Goal: Information Seeking & Learning: Find specific fact

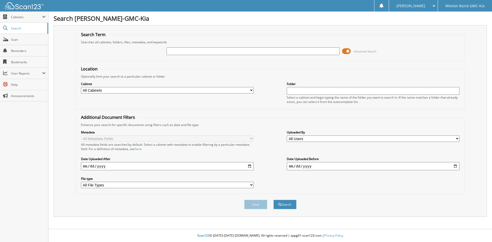
click at [181, 49] on input "text" at bounding box center [252, 51] width 173 height 8
click at [68, 45] on div "Search Term Searches all cabinets, folders, files, metadata, and keywords Advan…" at bounding box center [270, 121] width 433 height 192
click at [224, 55] on input "text" at bounding box center [252, 51] width 173 height 8
click at [207, 113] on div "Location Optionally limit your search to a particular cabinet or folder Cabinet…" at bounding box center [270, 130] width 389 height 128
drag, startPoint x: 81, startPoint y: 120, endPoint x: 80, endPoint y: 126, distance: 5.2
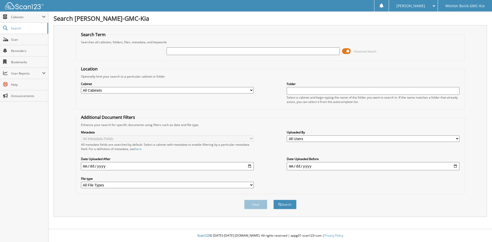
click at [392, 46] on div "Advanced Search" at bounding box center [270, 51] width 384 height 14
click at [199, 52] on input "text" at bounding box center [252, 51] width 173 height 8
type input "117238"
click at [273, 200] on button "Search" at bounding box center [284, 204] width 23 height 9
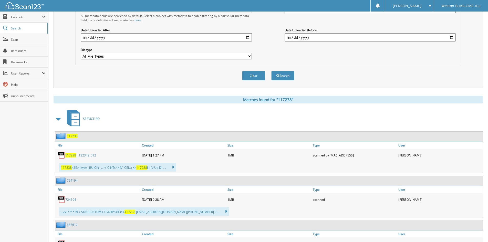
scroll to position [179, 0]
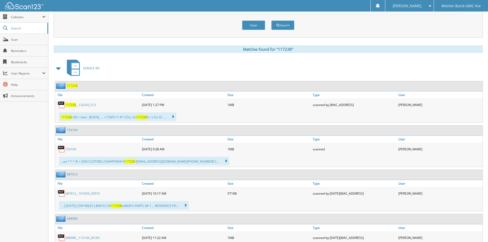
click at [66, 105] on span "117238" at bounding box center [70, 105] width 11 height 4
drag, startPoint x: 257, startPoint y: 25, endPoint x: 257, endPoint y: 32, distance: 7.2
click at [257, 26] on body "KAMDEN B. Settings Logout Weston Buick-GMC-Kia Close Cabinets My Company Email …" at bounding box center [244, 244] width 488 height 847
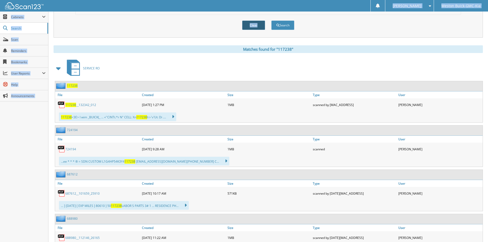
click at [254, 26] on button "Clear" at bounding box center [253, 24] width 23 height 9
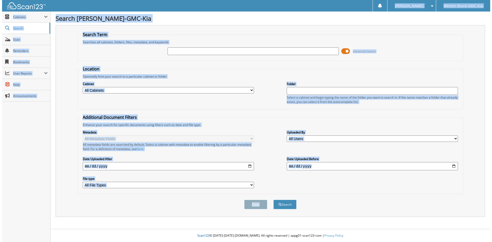
scroll to position [0, 0]
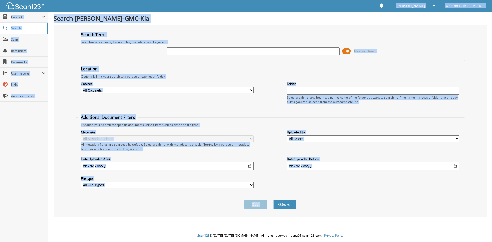
click at [243, 48] on input "text" at bounding box center [252, 51] width 173 height 8
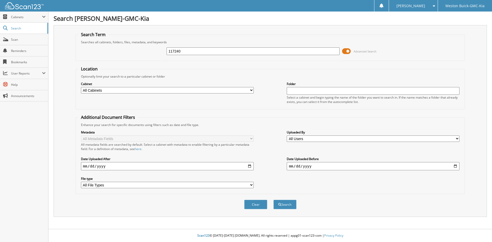
type input "117240"
click at [273, 200] on button "Search" at bounding box center [284, 204] width 23 height 9
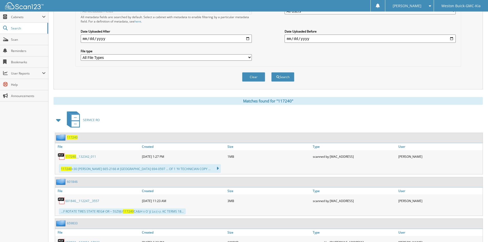
scroll to position [128, 0]
click at [71, 158] on span "117240" at bounding box center [70, 156] width 11 height 4
click at [259, 80] on button "Clear" at bounding box center [253, 76] width 23 height 9
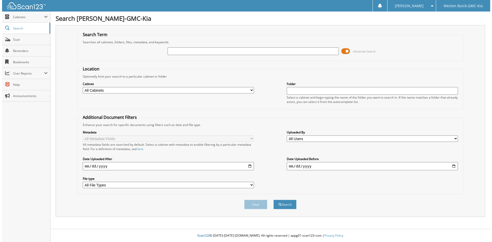
scroll to position [0, 0]
click at [236, 51] on input "text" at bounding box center [252, 51] width 173 height 8
type input "117245"
click at [273, 200] on button "Search" at bounding box center [284, 204] width 23 height 9
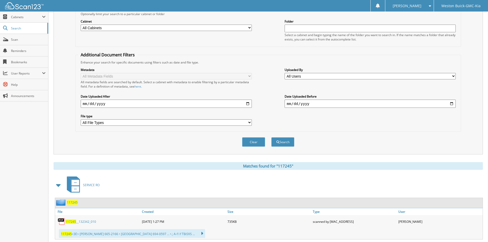
scroll to position [154, 0]
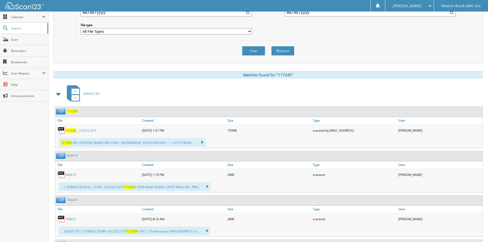
click at [71, 130] on span "117245" at bounding box center [70, 130] width 11 height 4
click at [252, 52] on button "Clear" at bounding box center [253, 50] width 23 height 9
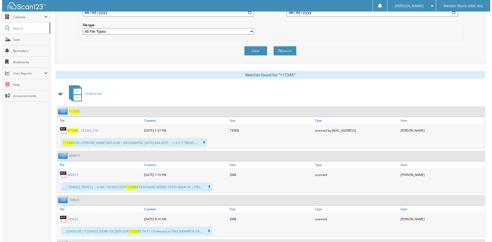
scroll to position [0, 0]
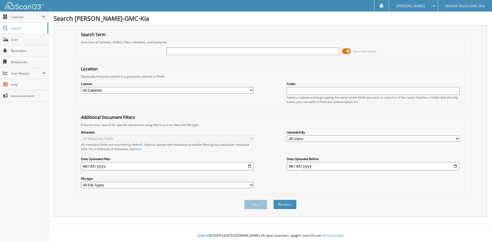
click at [250, 51] on input "text" at bounding box center [252, 51] width 173 height 8
type input "117242"
click at [273, 200] on button "Search" at bounding box center [284, 204] width 23 height 9
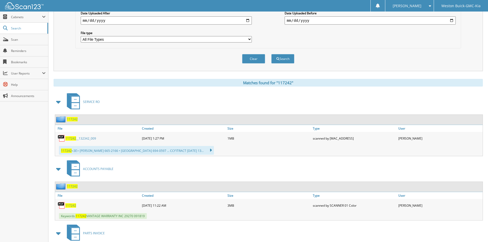
scroll to position [154, 0]
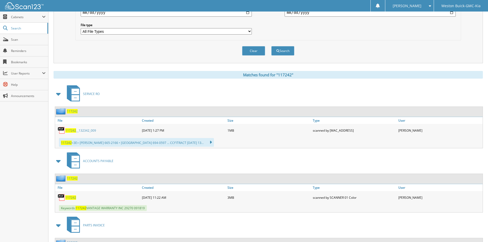
click at [72, 132] on span "117242" at bounding box center [70, 130] width 11 height 4
click at [255, 54] on button "Clear" at bounding box center [253, 50] width 23 height 9
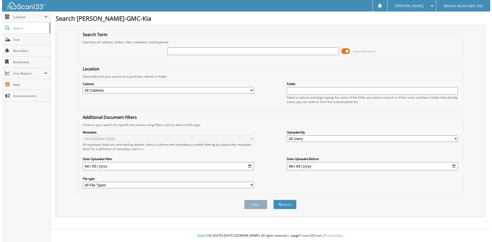
scroll to position [0, 0]
click at [250, 53] on input "text" at bounding box center [252, 51] width 173 height 8
type input "117110"
click at [273, 200] on button "Search" at bounding box center [284, 204] width 23 height 9
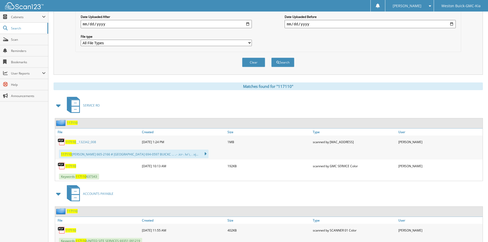
scroll to position [154, 0]
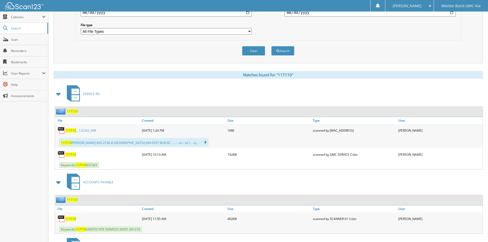
click at [68, 128] on div "117110 __132342_008" at bounding box center [98, 130] width 86 height 10
click at [68, 132] on span "117110" at bounding box center [70, 130] width 11 height 4
click at [263, 53] on button "Clear" at bounding box center [253, 50] width 23 height 9
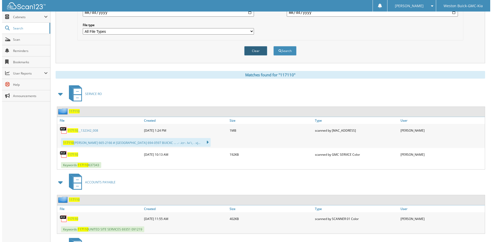
scroll to position [0, 0]
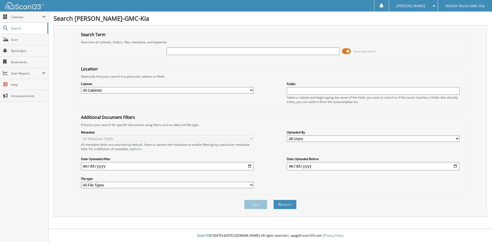
click at [249, 53] on input "text" at bounding box center [252, 51] width 173 height 8
type input "117177"
click at [273, 200] on button "Search" at bounding box center [284, 204] width 23 height 9
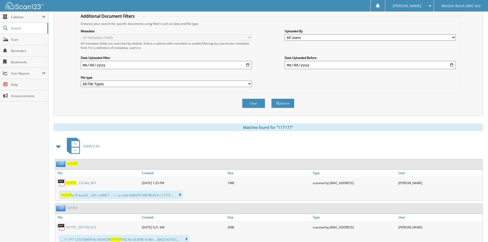
scroll to position [102, 0]
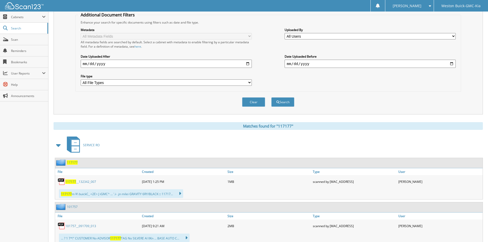
click at [105, 116] on div "Search Term Searches all cabinets, folders, files, metadata, and keywords 11717…" at bounding box center [268, 181] width 429 height 516
click at [67, 182] on span "117177" at bounding box center [70, 182] width 11 height 4
click at [249, 101] on button "Clear" at bounding box center [253, 101] width 23 height 9
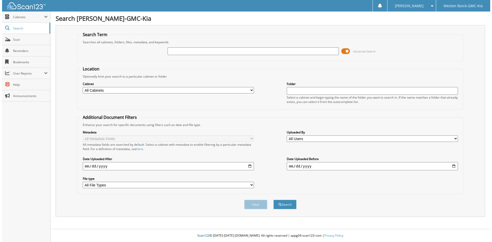
scroll to position [0, 0]
click at [185, 51] on input "text" at bounding box center [252, 51] width 173 height 8
type input "117221"
click at [273, 200] on button "Search" at bounding box center [284, 204] width 23 height 9
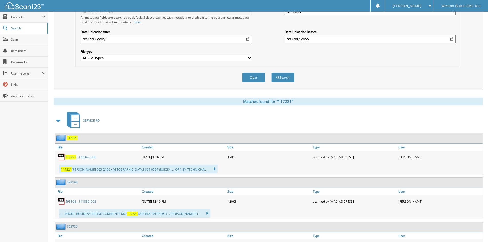
scroll to position [128, 0]
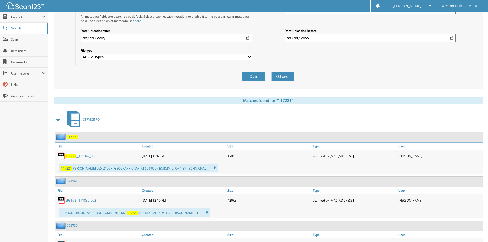
click at [71, 156] on span "117221" at bounding box center [70, 156] width 11 height 4
click at [248, 78] on button "Clear" at bounding box center [253, 76] width 23 height 9
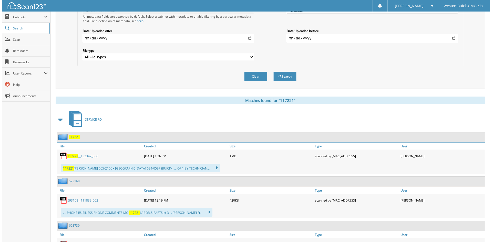
scroll to position [0, 0]
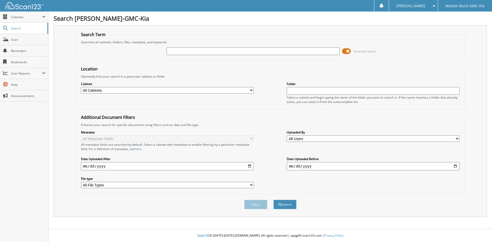
click at [231, 54] on input "text" at bounding box center [252, 51] width 173 height 8
type input "117293"
click at [273, 200] on button "Search" at bounding box center [284, 204] width 23 height 9
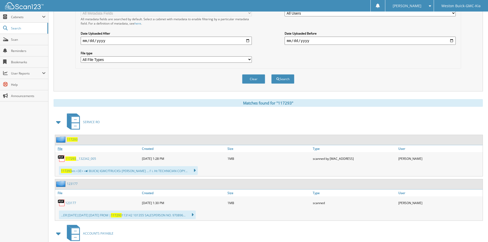
scroll to position [128, 0]
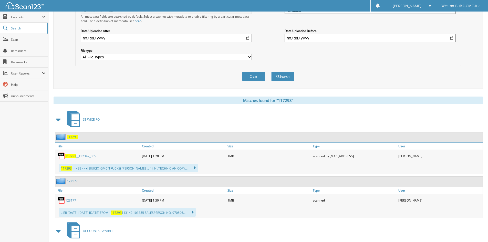
click at [71, 157] on span "117293" at bounding box center [70, 156] width 11 height 4
click at [74, 155] on span "117293" at bounding box center [70, 156] width 11 height 4
click at [258, 76] on button "Clear" at bounding box center [253, 76] width 23 height 9
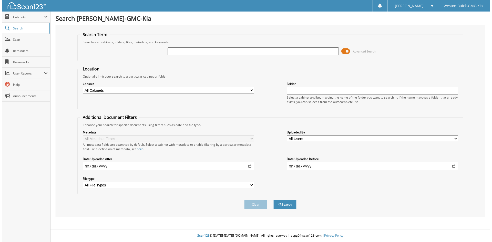
scroll to position [0, 0]
click at [201, 49] on input "text" at bounding box center [252, 51] width 173 height 8
type input "117292"
click at [273, 200] on button "Search" at bounding box center [284, 204] width 23 height 9
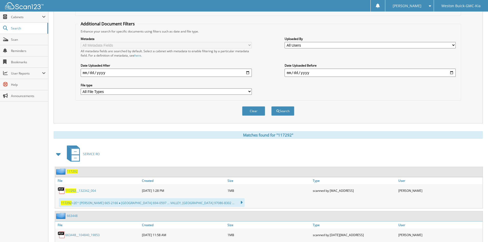
scroll to position [154, 0]
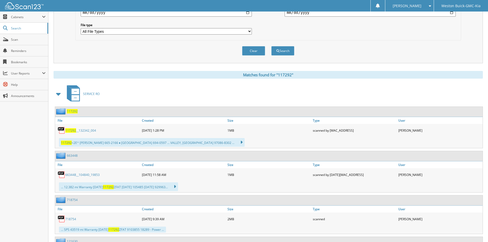
click at [74, 132] on span "117292" at bounding box center [70, 130] width 11 height 4
click at [246, 49] on button "Clear" at bounding box center [253, 50] width 23 height 9
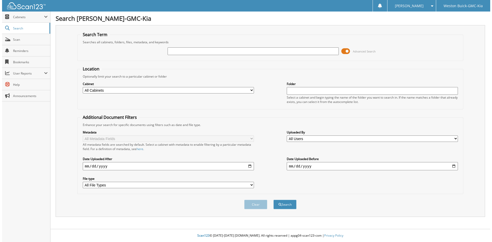
scroll to position [0, 0]
click at [239, 49] on input "text" at bounding box center [252, 51] width 173 height 8
type input "7"
type input "117287"
click at [273, 200] on button "Search" at bounding box center [284, 204] width 23 height 9
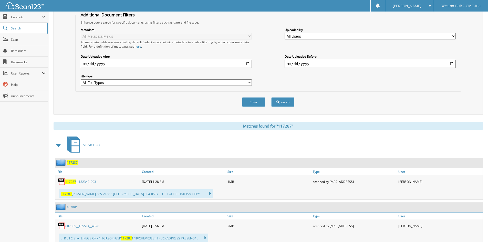
scroll to position [205, 0]
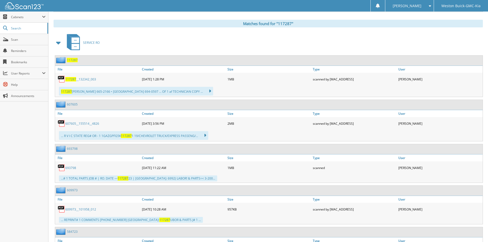
click at [69, 80] on span "117287" at bounding box center [70, 79] width 11 height 4
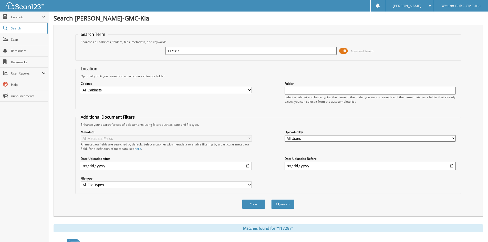
scroll to position [0, 0]
drag, startPoint x: 298, startPoint y: 57, endPoint x: 290, endPoint y: 52, distance: 9.5
click at [290, 52] on div "117287 Advanced Search" at bounding box center [268, 51] width 380 height 14
drag, startPoint x: 287, startPoint y: 52, endPoint x: 40, endPoint y: 39, distance: 247.5
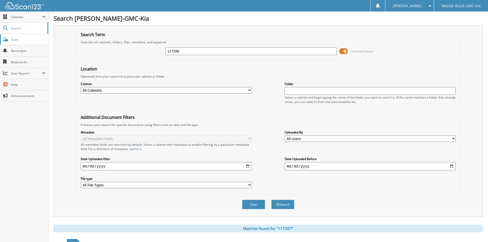
type input "117286"
click at [271, 200] on button "Search" at bounding box center [282, 204] width 23 height 9
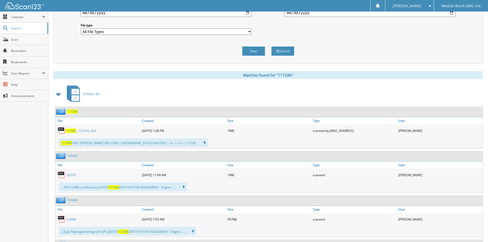
scroll to position [154, 0]
click at [69, 131] on span "117286" at bounding box center [70, 130] width 11 height 4
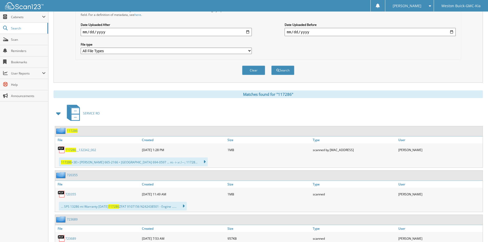
scroll to position [128, 0]
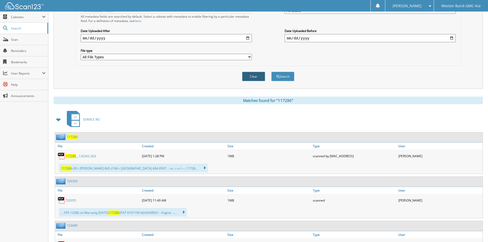
click at [244, 72] on button "Clear" at bounding box center [253, 76] width 23 height 9
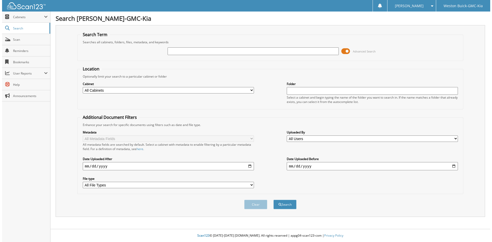
scroll to position [0, 0]
click at [228, 51] on input "text" at bounding box center [252, 51] width 173 height 8
type input "117285"
click at [273, 200] on button "Search" at bounding box center [284, 204] width 23 height 9
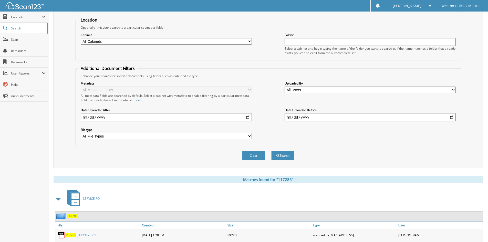
scroll to position [128, 0]
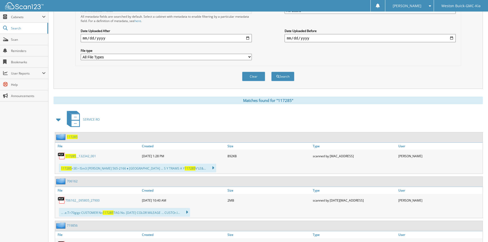
click at [66, 155] on span "117285" at bounding box center [70, 156] width 11 height 4
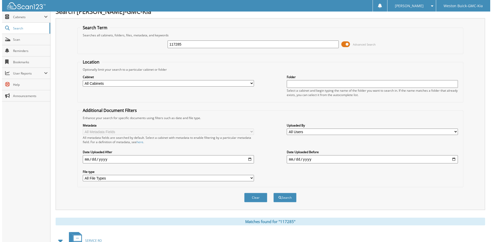
scroll to position [0, 0]
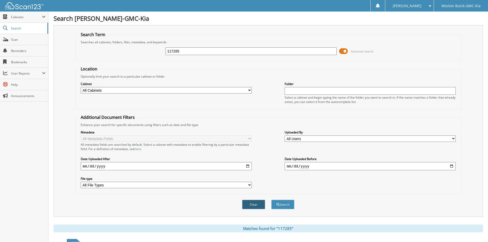
click at [253, 205] on button "Clear" at bounding box center [253, 204] width 23 height 9
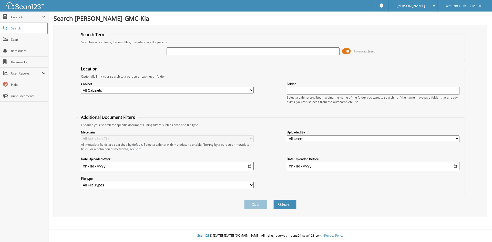
click at [175, 46] on div "Advanced Search" at bounding box center [270, 51] width 384 height 14
click at [175, 48] on input "text" at bounding box center [252, 51] width 173 height 8
type input "117227"
click at [273, 200] on button "Search" at bounding box center [284, 204] width 23 height 9
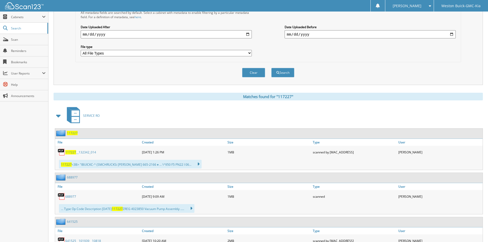
scroll to position [154, 0]
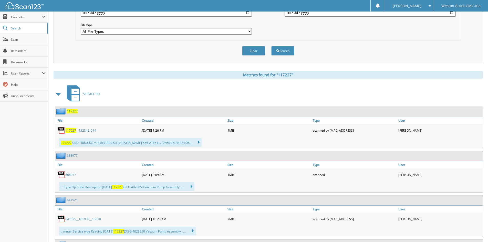
click at [69, 131] on span "117227" at bounding box center [70, 130] width 11 height 4
click at [255, 56] on div "Clear" at bounding box center [254, 51] width 24 height 11
click at [254, 52] on button "Clear" at bounding box center [253, 50] width 23 height 9
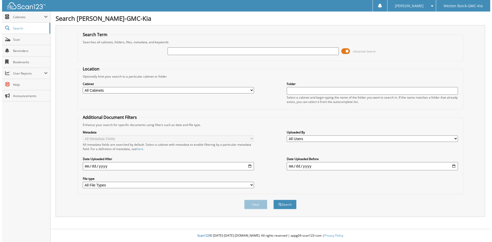
scroll to position [0, 0]
click at [243, 52] on input "text" at bounding box center [252, 51] width 173 height 8
type input "117228"
click at [273, 200] on button "Search" at bounding box center [284, 204] width 23 height 9
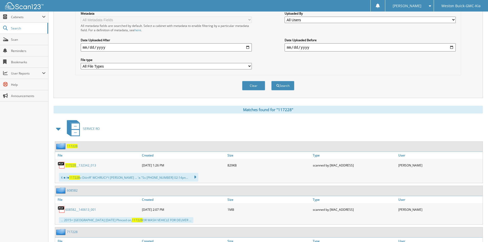
scroll to position [128, 0]
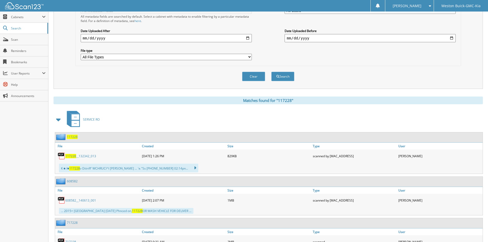
click at [74, 158] on span "117228" at bounding box center [70, 156] width 11 height 4
click at [261, 79] on button "Clear" at bounding box center [253, 76] width 23 height 9
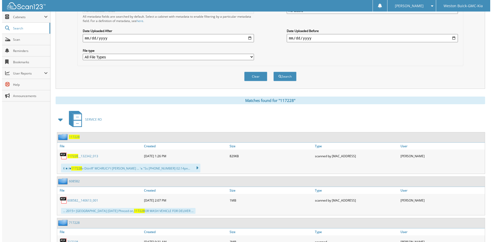
scroll to position [0, 0]
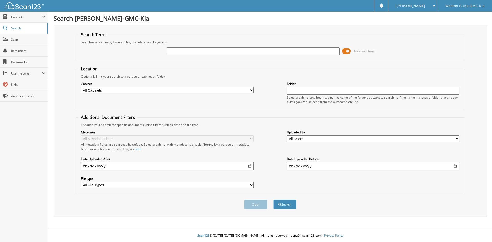
click at [250, 51] on input "text" at bounding box center [252, 51] width 173 height 8
type input "117230"
click at [273, 200] on button "Search" at bounding box center [284, 204] width 23 height 9
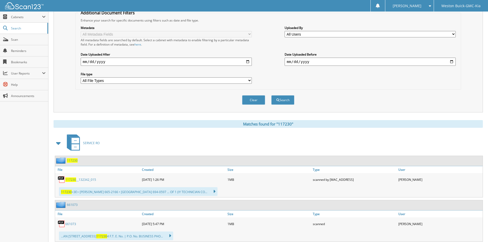
scroll to position [128, 0]
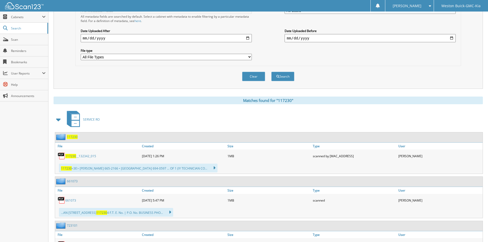
click at [73, 155] on span "117230" at bounding box center [70, 156] width 11 height 4
click at [254, 79] on button "Clear" at bounding box center [253, 76] width 23 height 9
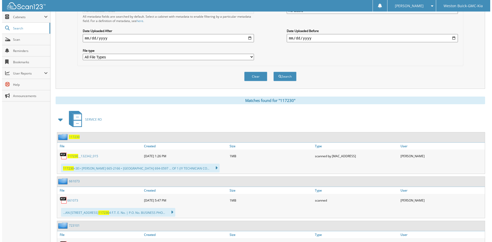
scroll to position [0, 0]
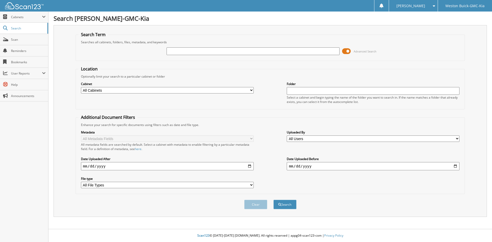
click at [219, 53] on input "text" at bounding box center [252, 51] width 173 height 8
type input "7"
type input "117197"
click at [273, 200] on button "Search" at bounding box center [284, 204] width 23 height 9
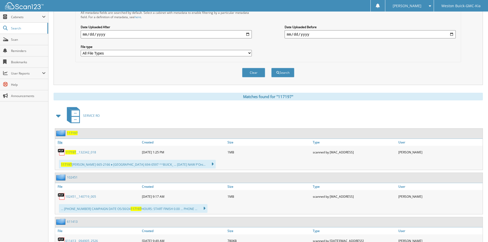
scroll to position [154, 0]
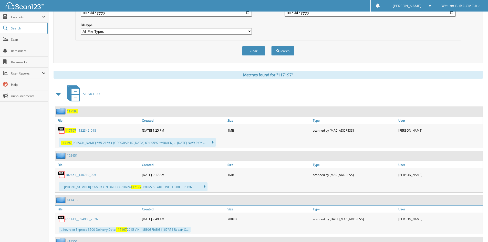
click at [79, 132] on link "117197 __132342_018" at bounding box center [80, 130] width 31 height 4
drag, startPoint x: 260, startPoint y: 58, endPoint x: 259, endPoint y: 51, distance: 6.5
click at [260, 57] on div "Clear Search" at bounding box center [268, 50] width 386 height 21
click at [259, 51] on button "Clear" at bounding box center [253, 50] width 23 height 9
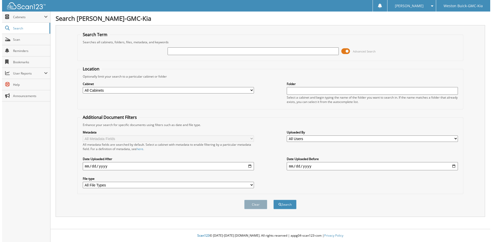
scroll to position [0, 0]
click at [254, 50] on input "text" at bounding box center [252, 51] width 173 height 8
type input "117235"
click at [273, 200] on button "Search" at bounding box center [284, 204] width 23 height 9
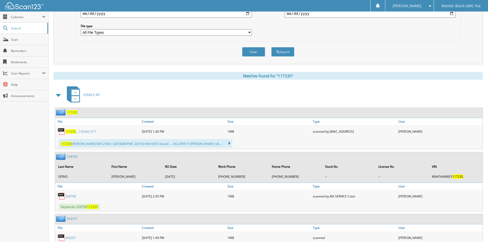
scroll to position [154, 0]
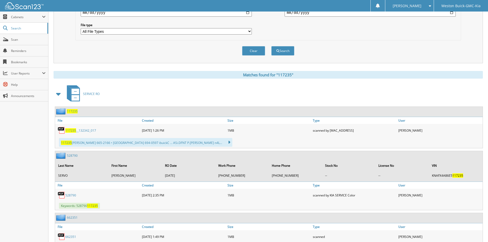
click at [69, 129] on span "117235" at bounding box center [70, 130] width 11 height 4
click at [258, 53] on button "Clear" at bounding box center [253, 50] width 23 height 9
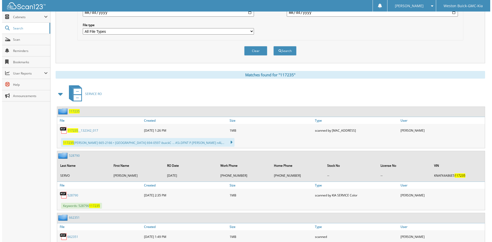
scroll to position [0, 0]
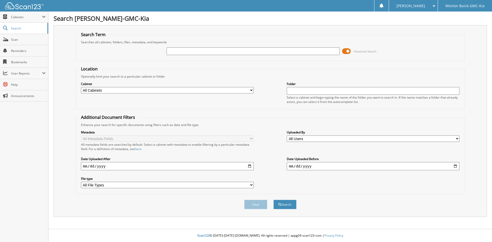
click at [257, 51] on input "text" at bounding box center [252, 51] width 173 height 8
type input "117212"
click at [273, 200] on button "Search" at bounding box center [284, 204] width 23 height 9
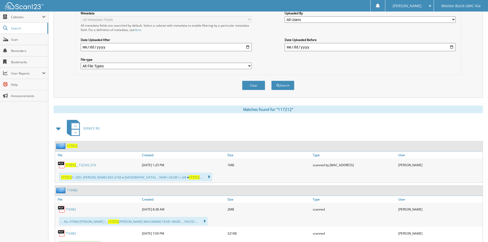
scroll to position [128, 0]
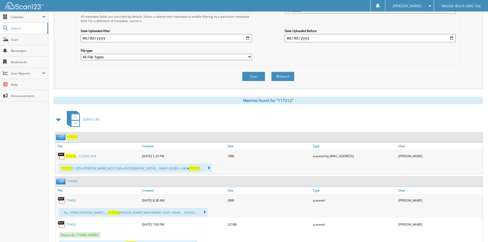
click at [70, 156] on span "117212" at bounding box center [70, 156] width 11 height 4
click at [259, 81] on div "Clear" at bounding box center [254, 76] width 24 height 11
click at [258, 81] on button "Clear" at bounding box center [253, 76] width 23 height 9
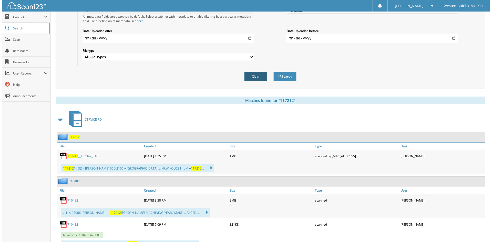
scroll to position [0, 0]
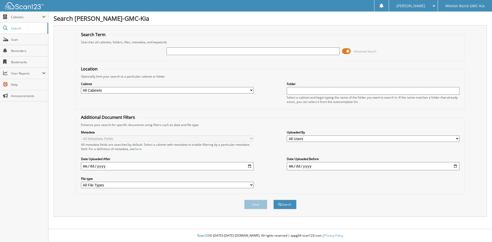
click at [222, 56] on div "Advanced Search" at bounding box center [270, 51] width 384 height 14
click at [220, 52] on input "text" at bounding box center [252, 51] width 173 height 8
type input "7"
type input "117209"
click at [273, 200] on button "Search" at bounding box center [284, 204] width 23 height 9
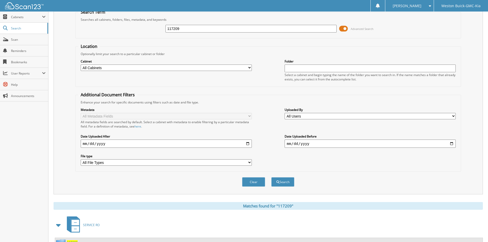
scroll to position [128, 0]
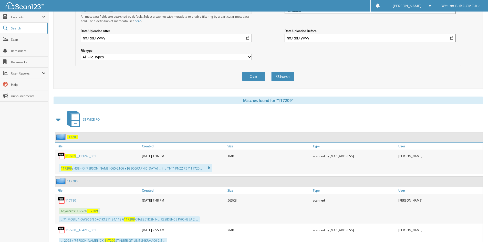
click at [74, 156] on span "117209" at bounding box center [70, 156] width 11 height 4
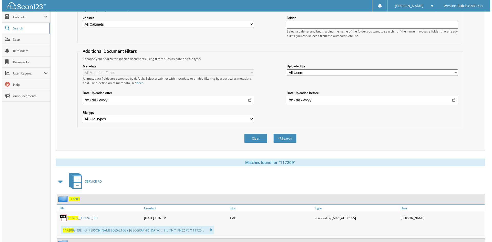
scroll to position [0, 0]
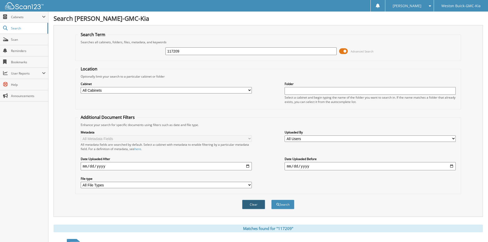
click at [261, 205] on button "Clear" at bounding box center [253, 204] width 23 height 9
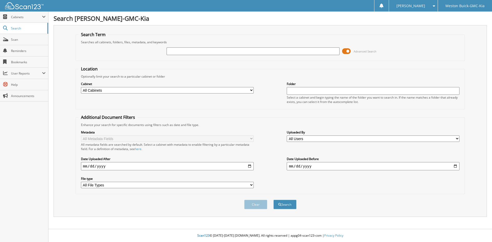
click at [236, 52] on input "text" at bounding box center [252, 51] width 173 height 8
type input "117211"
click at [273, 200] on button "Search" at bounding box center [284, 204] width 23 height 9
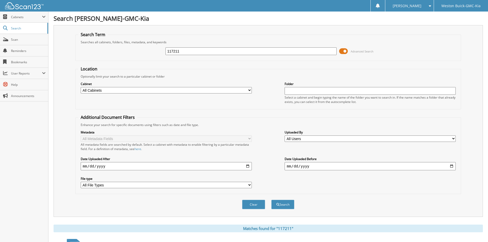
click at [229, 53] on input "117211" at bounding box center [250, 51] width 171 height 8
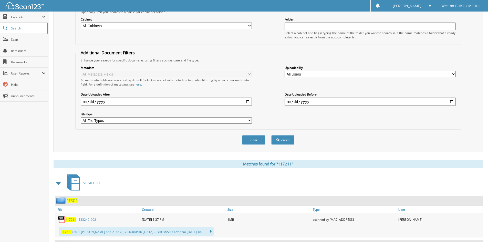
scroll to position [154, 0]
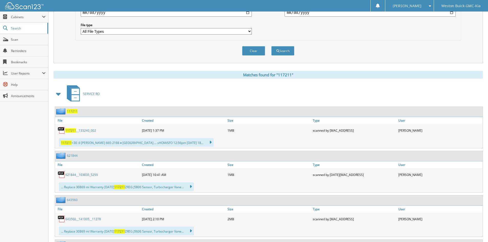
click at [71, 130] on span "117211" at bounding box center [70, 130] width 11 height 4
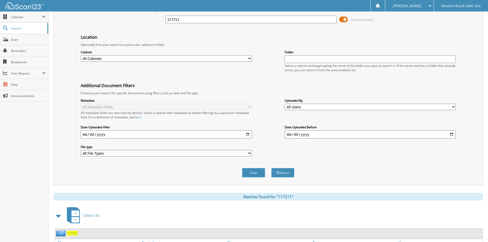
scroll to position [26, 0]
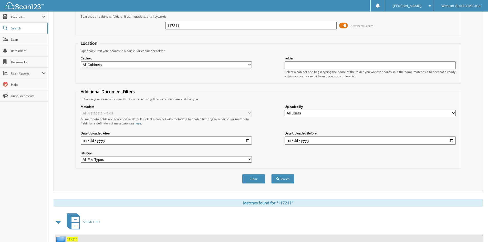
click at [226, 24] on input "117211" at bounding box center [250, 26] width 171 height 8
type input "1"
type input "117213"
click at [271, 174] on button "Search" at bounding box center [282, 178] width 23 height 9
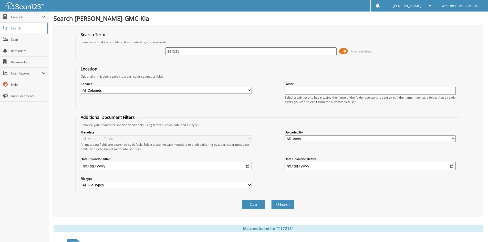
scroll to position [179, 0]
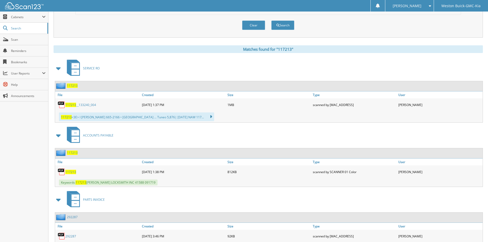
click at [77, 104] on link "117213 __133240_004" at bounding box center [80, 105] width 31 height 4
click at [247, 24] on button "Clear" at bounding box center [253, 24] width 23 height 9
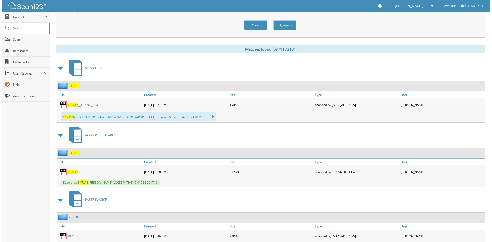
scroll to position [0, 0]
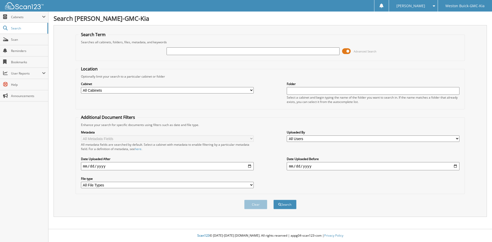
click at [232, 49] on input "text" at bounding box center [252, 51] width 173 height 8
type input "117210"
click at [273, 200] on button "Search" at bounding box center [284, 204] width 23 height 9
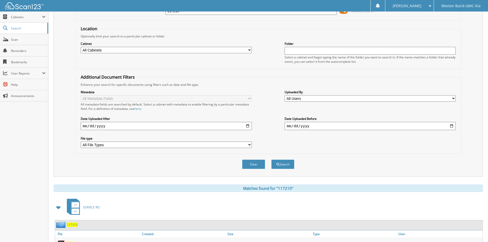
scroll to position [154, 0]
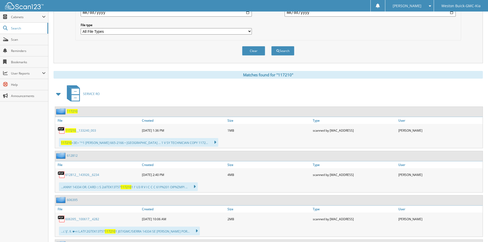
click at [78, 132] on link "117210 __133240_003" at bounding box center [80, 130] width 31 height 4
click at [260, 52] on button "Clear" at bounding box center [253, 50] width 23 height 9
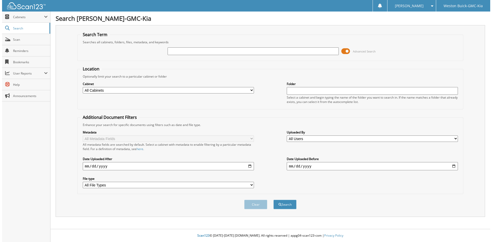
scroll to position [0, 0]
click at [258, 52] on input "text" at bounding box center [252, 51] width 173 height 8
type input "117202"
click at [273, 200] on button "Search" at bounding box center [284, 204] width 23 height 9
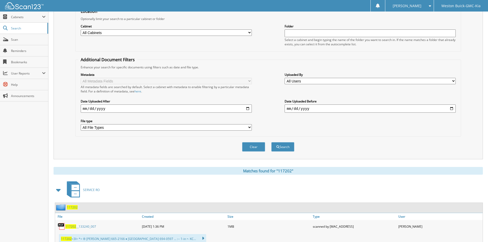
scroll to position [154, 0]
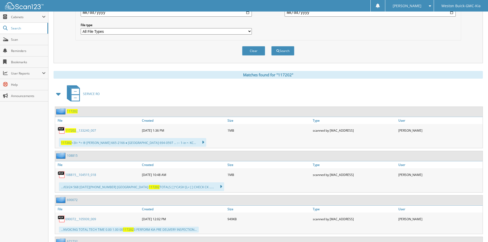
click at [68, 130] on span "117202" at bounding box center [70, 130] width 11 height 4
click at [254, 49] on button "Clear" at bounding box center [253, 50] width 23 height 9
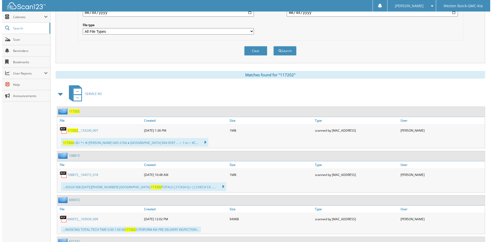
scroll to position [0, 0]
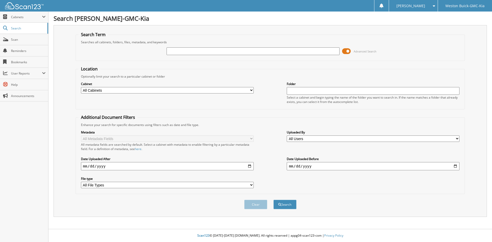
click at [252, 50] on input "text" at bounding box center [252, 51] width 173 height 8
type input "117200"
click at [273, 200] on button "Search" at bounding box center [284, 204] width 23 height 9
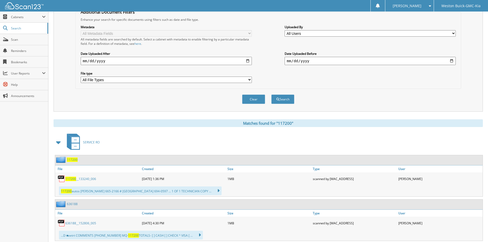
scroll to position [128, 0]
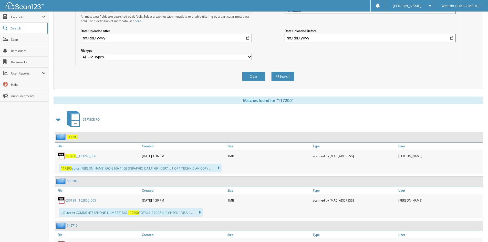
click at [73, 159] on div "117200 __133240_006" at bounding box center [98, 156] width 86 height 10
click at [72, 154] on link "117200 __133240_006" at bounding box center [80, 156] width 31 height 4
click at [245, 78] on button "Clear" at bounding box center [253, 76] width 23 height 9
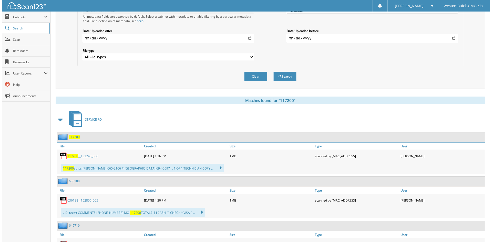
scroll to position [0, 0]
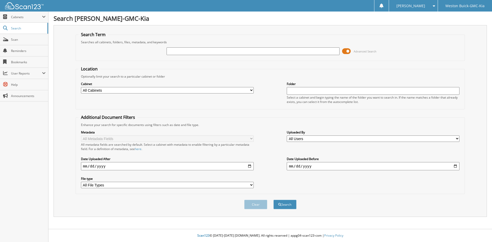
click at [258, 56] on div "Advanced Search" at bounding box center [270, 51] width 384 height 14
click at [260, 49] on input "text" at bounding box center [252, 51] width 173 height 8
type input "117193"
click at [273, 200] on button "Search" at bounding box center [284, 204] width 23 height 9
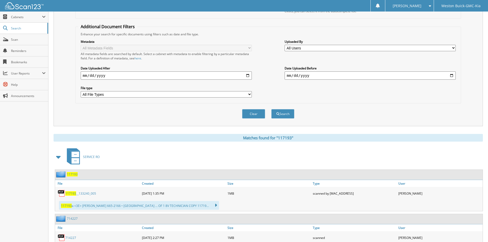
scroll to position [128, 0]
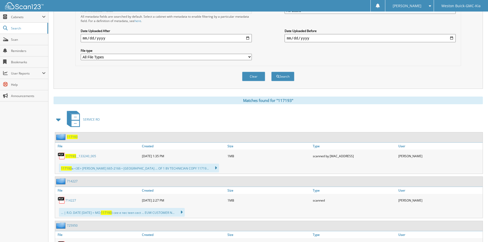
click at [70, 156] on span "117193" at bounding box center [70, 156] width 11 height 4
click at [249, 77] on button "Clear" at bounding box center [253, 76] width 23 height 9
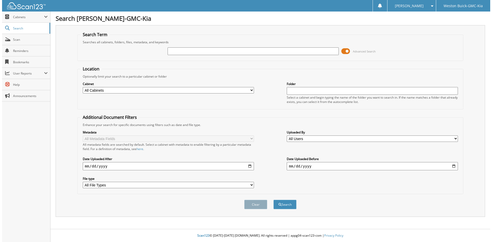
scroll to position [0, 0]
click at [207, 46] on div "Advanced Search" at bounding box center [270, 51] width 384 height 14
click at [207, 52] on input "text" at bounding box center [252, 51] width 173 height 8
type input "117179"
click at [273, 200] on button "Search" at bounding box center [284, 204] width 23 height 9
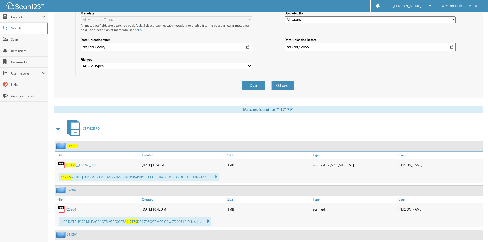
scroll to position [128, 0]
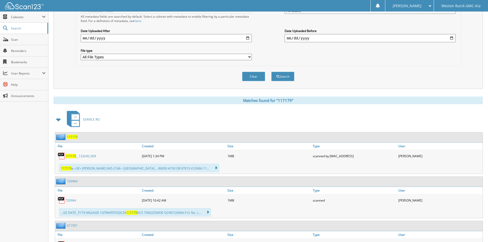
click at [71, 157] on span "117179" at bounding box center [70, 156] width 11 height 4
click at [259, 76] on button "Clear" at bounding box center [253, 76] width 23 height 9
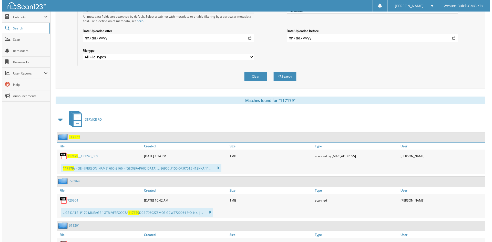
scroll to position [0, 0]
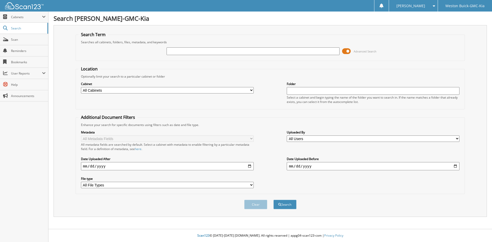
click at [226, 54] on input "text" at bounding box center [252, 51] width 173 height 8
type input "117183"
click at [273, 200] on button "Search" at bounding box center [284, 204] width 23 height 9
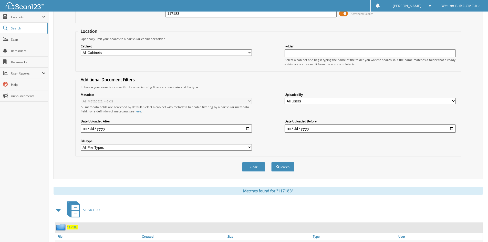
scroll to position [128, 0]
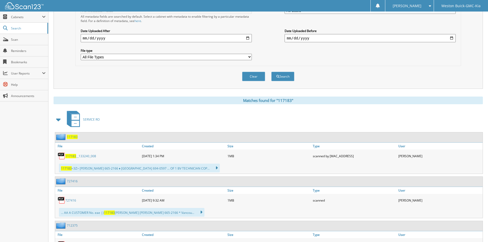
click at [67, 155] on span "117183" at bounding box center [70, 156] width 11 height 4
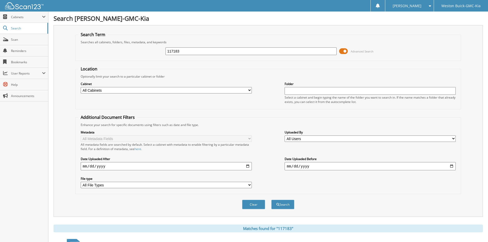
scroll to position [154, 0]
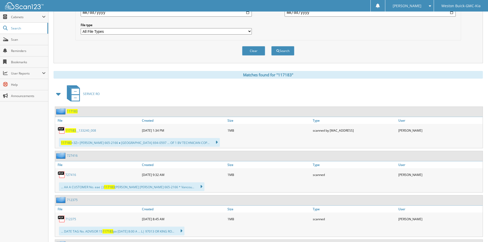
click at [73, 130] on span "117183" at bounding box center [70, 130] width 11 height 4
click at [189, 46] on div "Clear Search" at bounding box center [268, 50] width 386 height 21
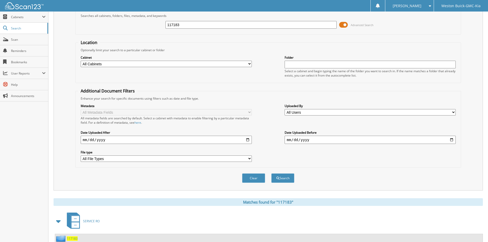
scroll to position [26, 0]
click at [261, 183] on button "Clear" at bounding box center [253, 178] width 23 height 9
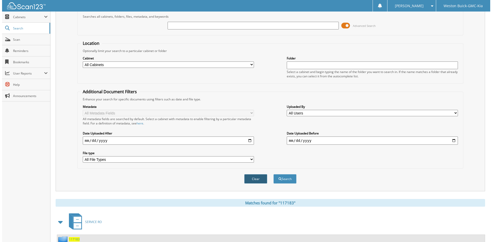
scroll to position [0, 0]
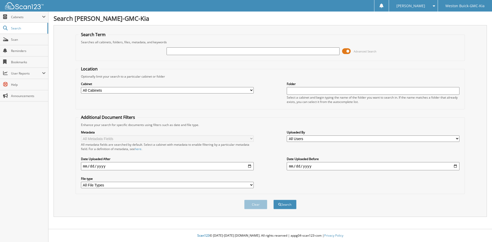
drag, startPoint x: 219, startPoint y: 45, endPoint x: 220, endPoint y: 48, distance: 3.5
click at [219, 45] on div "Advanced Search" at bounding box center [270, 51] width 384 height 14
click at [221, 50] on input "text" at bounding box center [252, 51] width 173 height 8
type input "117185"
click at [273, 200] on button "Search" at bounding box center [284, 204] width 23 height 9
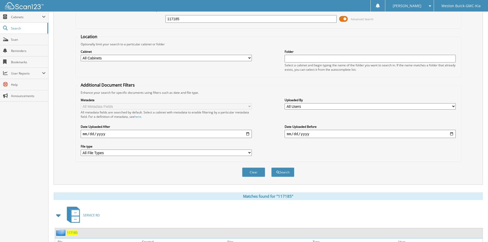
scroll to position [109, 0]
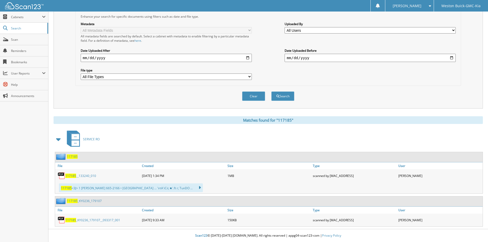
click at [66, 175] on span "117185" at bounding box center [70, 176] width 11 height 4
click at [260, 100] on button "Clear" at bounding box center [253, 95] width 23 height 9
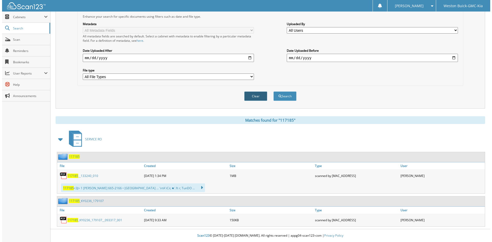
scroll to position [0, 0]
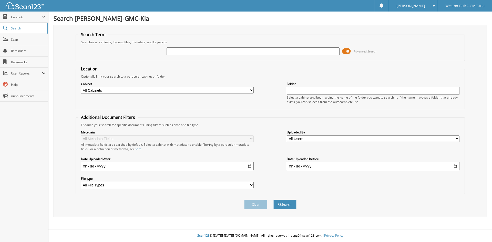
click at [229, 47] on input "text" at bounding box center [252, 51] width 173 height 8
type input "117190"
click at [273, 200] on button "Search" at bounding box center [284, 204] width 23 height 9
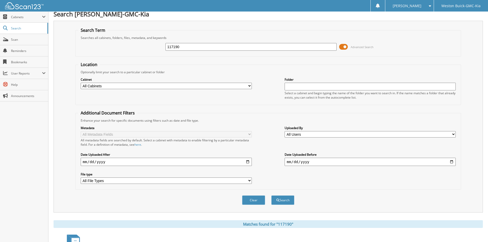
scroll to position [154, 0]
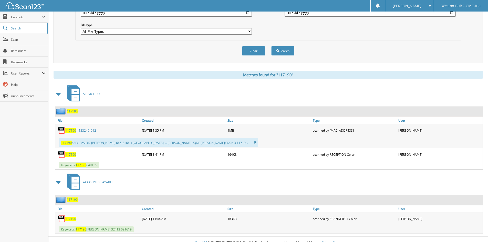
click at [67, 131] on span "117190" at bounding box center [70, 130] width 11 height 4
click at [260, 52] on button "Clear" at bounding box center [253, 50] width 23 height 9
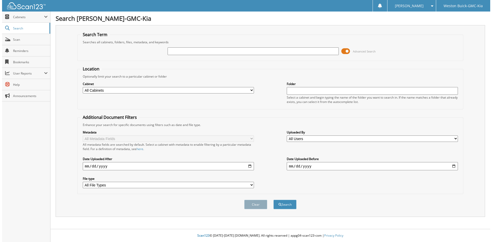
scroll to position [0, 0]
click at [256, 51] on input "text" at bounding box center [252, 51] width 173 height 8
type input "117188"
click at [273, 200] on button "Search" at bounding box center [284, 204] width 23 height 9
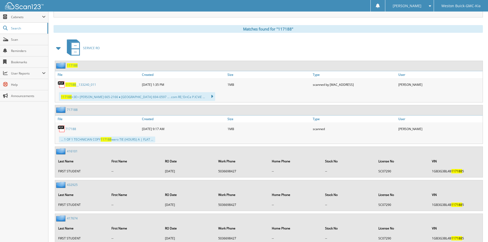
scroll to position [205, 0]
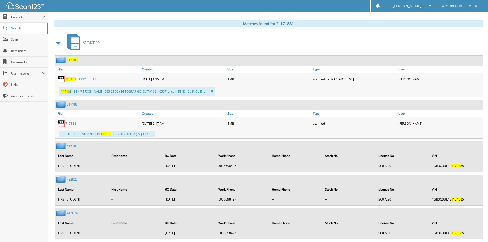
click at [69, 77] on link "117188 __133240_011" at bounding box center [80, 79] width 31 height 4
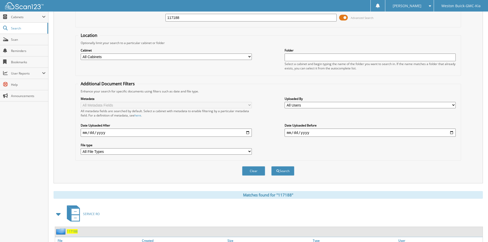
scroll to position [26, 0]
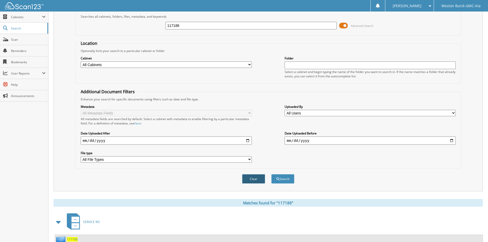
click at [258, 175] on button "Clear" at bounding box center [253, 178] width 23 height 9
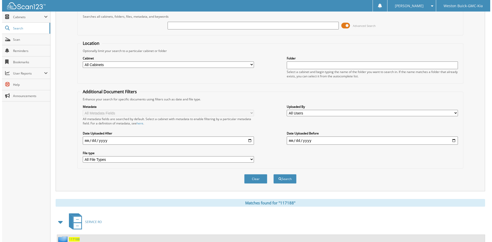
scroll to position [0, 0]
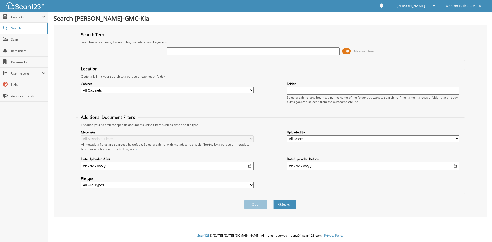
click at [174, 48] on input "text" at bounding box center [252, 51] width 173 height 8
type input "117195"
click at [293, 205] on button "Search" at bounding box center [284, 204] width 23 height 9
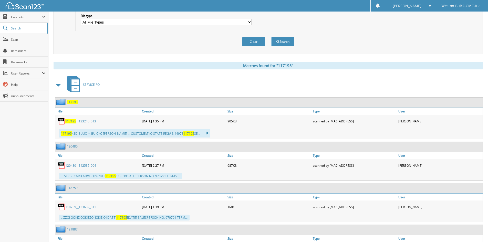
scroll to position [179, 0]
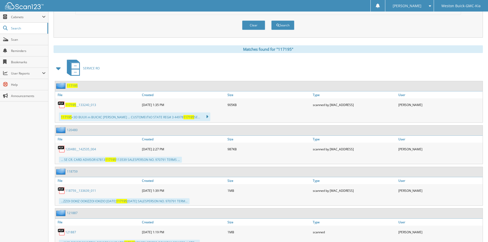
click at [75, 106] on span "117195" at bounding box center [70, 105] width 11 height 4
click at [255, 27] on button "Clear" at bounding box center [253, 24] width 23 height 9
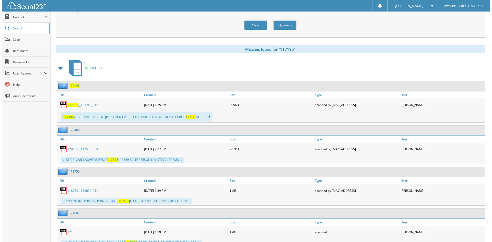
scroll to position [0, 0]
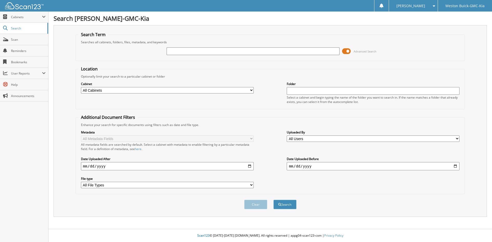
drag, startPoint x: 211, startPoint y: 57, endPoint x: 208, endPoint y: 56, distance: 3.0
click at [211, 57] on div "Advanced Search" at bounding box center [270, 51] width 384 height 14
click at [207, 54] on input "text" at bounding box center [252, 51] width 173 height 8
type input "117243"
click at [273, 200] on button "Search" at bounding box center [284, 204] width 23 height 9
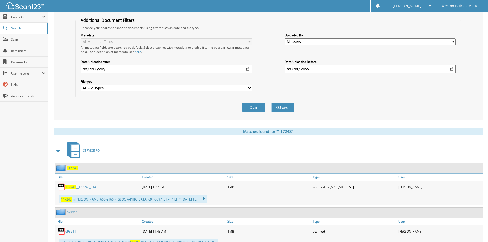
scroll to position [159, 0]
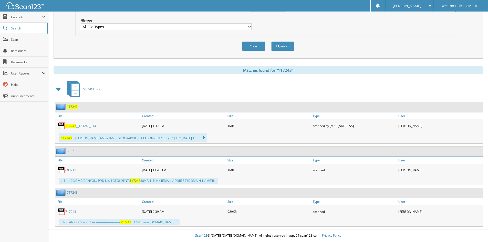
click at [71, 127] on span "117243" at bounding box center [70, 126] width 11 height 4
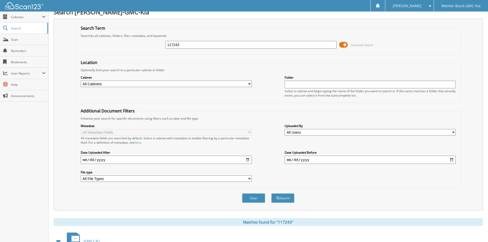
scroll to position [0, 0]
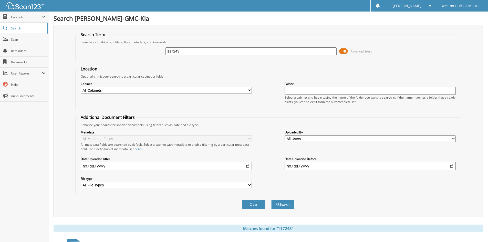
drag, startPoint x: 189, startPoint y: 49, endPoint x: 124, endPoint y: 47, distance: 64.1
click at [124, 47] on div "117243 Advanced Search" at bounding box center [268, 51] width 380 height 14
type input "115863"
click at [271, 200] on button "Search" at bounding box center [282, 204] width 23 height 9
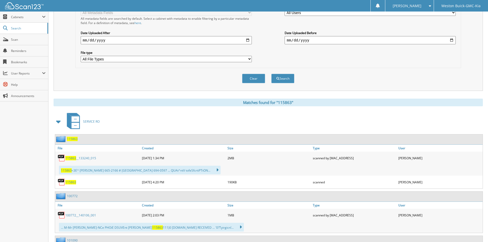
scroll to position [179, 0]
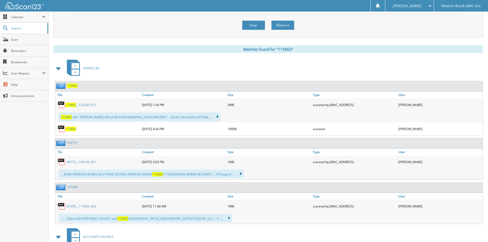
click at [66, 104] on span "115863" at bounding box center [70, 105] width 11 height 4
click at [250, 27] on button "Clear" at bounding box center [253, 24] width 23 height 9
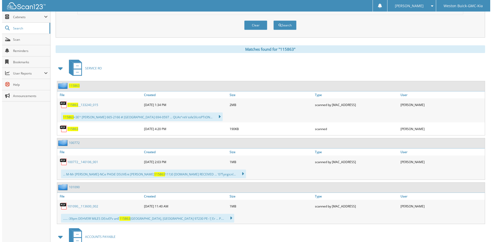
scroll to position [0, 0]
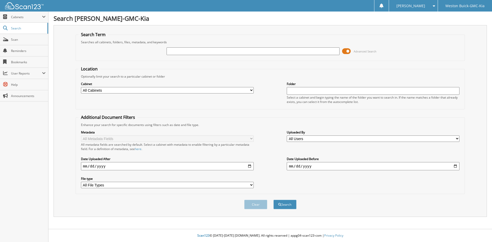
click at [237, 52] on input "text" at bounding box center [252, 51] width 173 height 8
type input "116444"
click at [273, 200] on button "Search" at bounding box center [284, 204] width 23 height 9
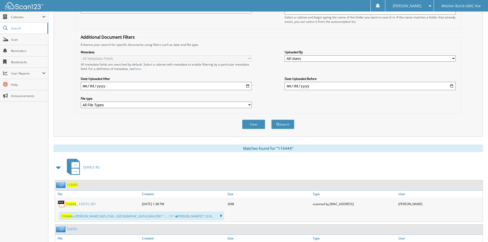
scroll to position [179, 0]
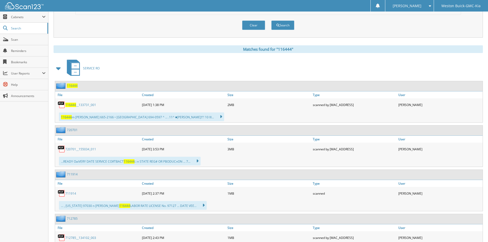
click at [82, 103] on link "116444 __133731_001" at bounding box center [80, 105] width 31 height 4
click at [256, 27] on button "Clear" at bounding box center [253, 24] width 23 height 9
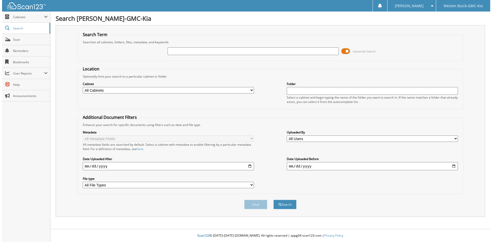
scroll to position [0, 0]
click at [237, 50] on input "text" at bounding box center [252, 51] width 173 height 8
type input "717686"
click at [273, 200] on button "Search" at bounding box center [284, 204] width 23 height 9
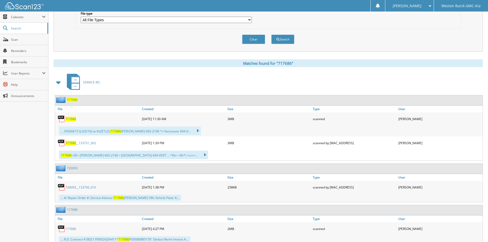
scroll to position [183, 0]
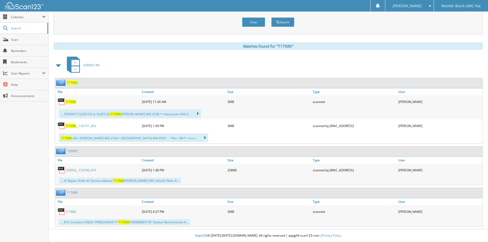
click at [70, 103] on span "717686" at bounding box center [70, 102] width 11 height 4
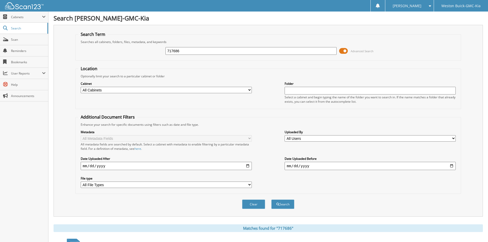
scroll to position [0, 0]
drag, startPoint x: 176, startPoint y: 50, endPoint x: 110, endPoint y: 51, distance: 66.1
click at [110, 51] on div "717686 Advanced Search" at bounding box center [268, 51] width 380 height 14
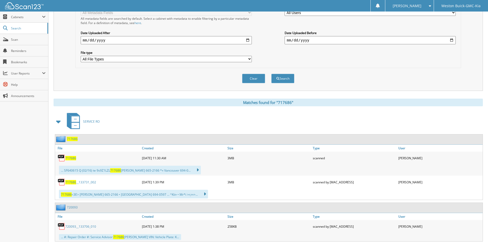
scroll to position [183, 0]
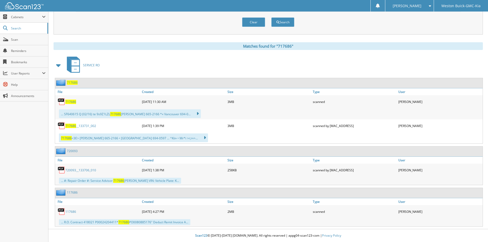
click at [81, 125] on link "717686 __133731_002" at bounding box center [80, 126] width 31 height 4
click at [247, 20] on button "Clear" at bounding box center [253, 21] width 23 height 9
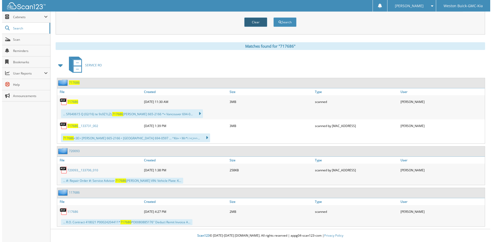
scroll to position [0, 0]
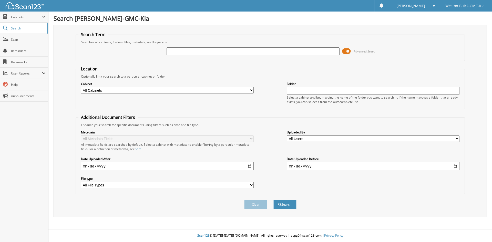
click at [195, 49] on input "text" at bounding box center [252, 51] width 173 height 8
type input "721245"
click at [273, 200] on button "Search" at bounding box center [284, 204] width 23 height 9
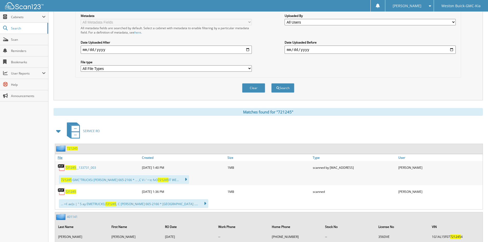
scroll to position [108, 0]
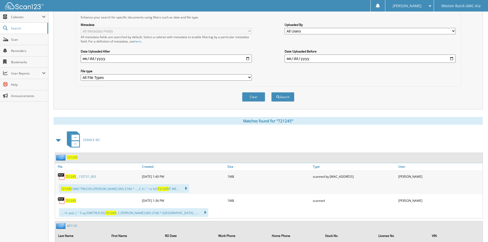
click at [72, 179] on span "721245" at bounding box center [70, 176] width 11 height 4
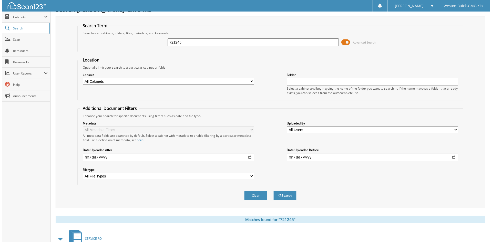
scroll to position [0, 0]
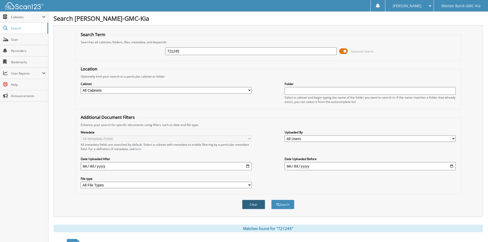
click at [257, 206] on button "Clear" at bounding box center [253, 204] width 23 height 9
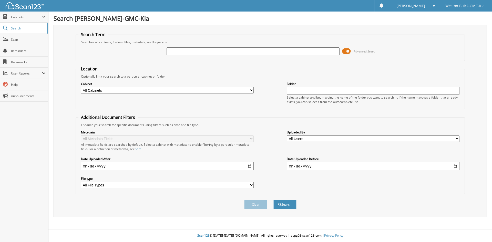
click at [196, 50] on input "text" at bounding box center [252, 51] width 173 height 8
type input "720945"
click at [273, 200] on button "Search" at bounding box center [284, 204] width 23 height 9
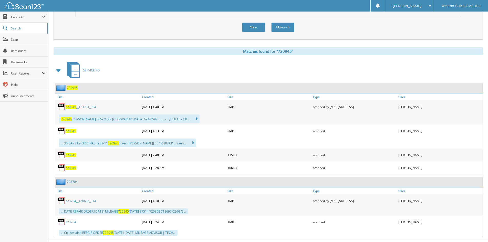
scroll to position [188, 0]
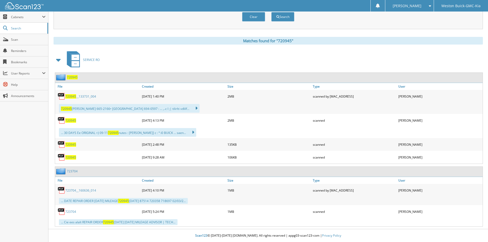
click at [74, 119] on span "720945" at bounding box center [70, 120] width 11 height 4
click at [70, 95] on span "720945" at bounding box center [70, 96] width 11 height 4
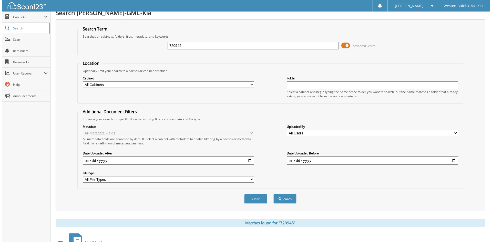
scroll to position [0, 0]
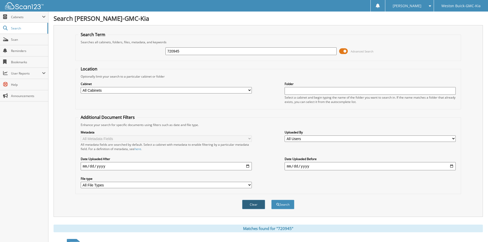
click at [258, 205] on button "Clear" at bounding box center [253, 204] width 23 height 9
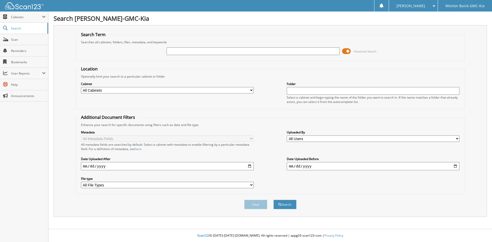
click at [240, 48] on input "text" at bounding box center [252, 51] width 173 height 8
type input "721285"
click at [273, 200] on button "Search" at bounding box center [284, 204] width 23 height 9
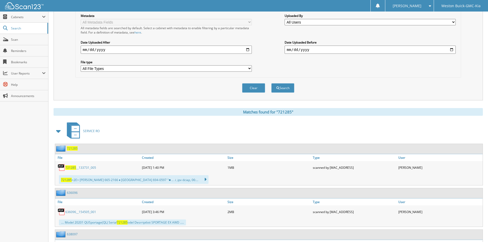
scroll to position [179, 0]
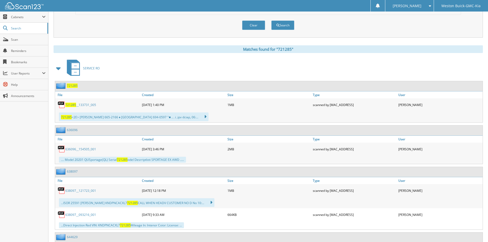
click at [74, 104] on span "721285" at bounding box center [70, 105] width 11 height 4
click at [251, 25] on button "Clear" at bounding box center [253, 24] width 23 height 9
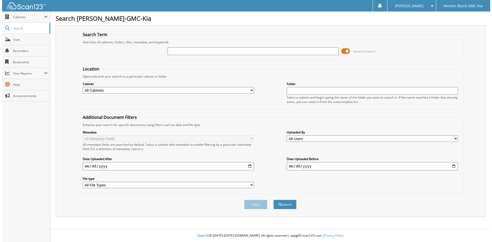
scroll to position [0, 0]
click at [236, 49] on input "text" at bounding box center [252, 51] width 173 height 8
type input "715981"
click at [273, 200] on button "Search" at bounding box center [284, 204] width 23 height 9
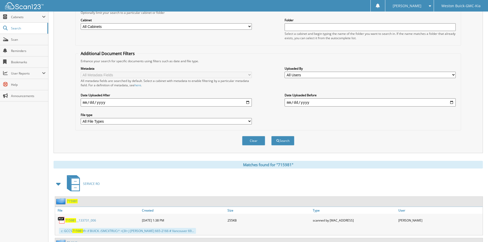
scroll to position [128, 0]
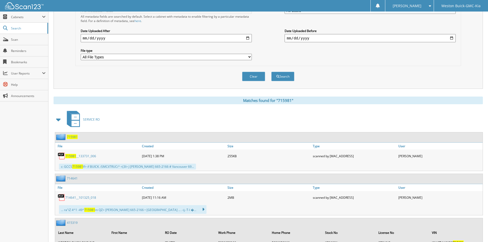
click at [73, 157] on span "715981" at bounding box center [70, 156] width 11 height 4
click at [255, 80] on button "Clear" at bounding box center [253, 76] width 23 height 9
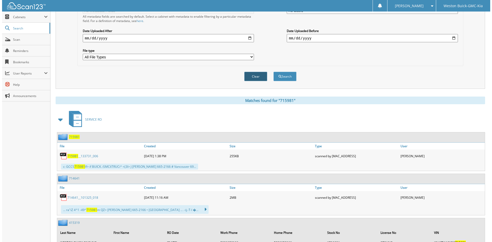
scroll to position [0, 0]
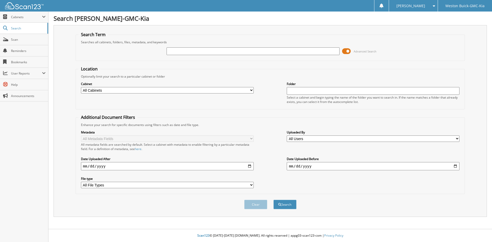
click at [248, 47] on div at bounding box center [252, 51] width 173 height 9
click at [249, 54] on input "text" at bounding box center [252, 51] width 173 height 8
type input "720093"
click at [273, 200] on button "Search" at bounding box center [284, 204] width 23 height 9
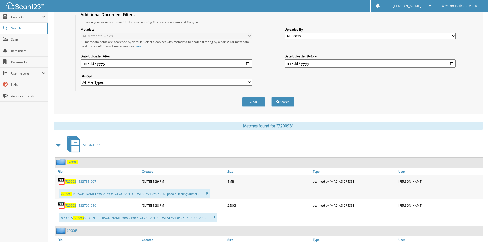
scroll to position [154, 0]
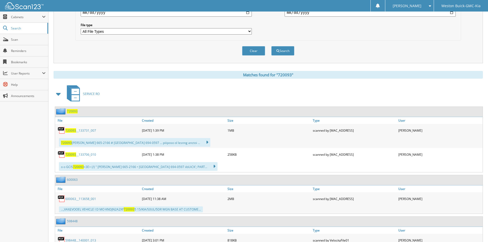
click at [73, 156] on span "720093" at bounding box center [70, 154] width 11 height 4
click at [76, 133] on div "720093 __133731_007" at bounding box center [98, 130] width 86 height 10
click at [76, 132] on link "720093 __133731_007" at bounding box center [80, 130] width 31 height 4
click at [261, 53] on button "Clear" at bounding box center [253, 50] width 23 height 9
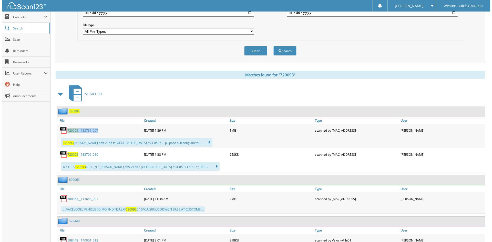
scroll to position [0, 0]
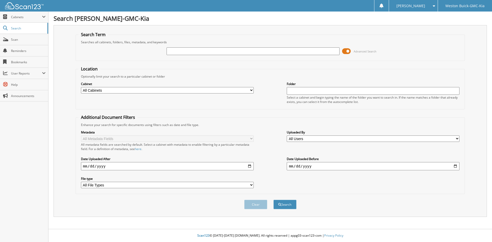
click at [255, 48] on input "text" at bounding box center [252, 51] width 173 height 8
type input "721715"
click at [273, 200] on button "Search" at bounding box center [284, 204] width 23 height 9
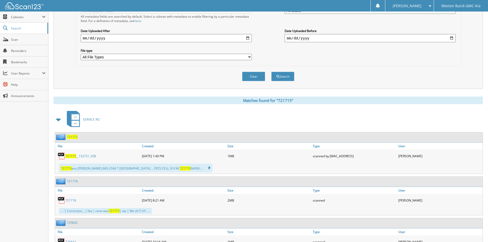
scroll to position [179, 0]
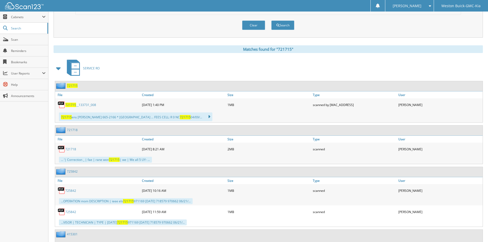
click at [86, 105] on link "721715 __133731_008" at bounding box center [80, 105] width 31 height 4
click at [262, 22] on button "Clear" at bounding box center [253, 24] width 23 height 9
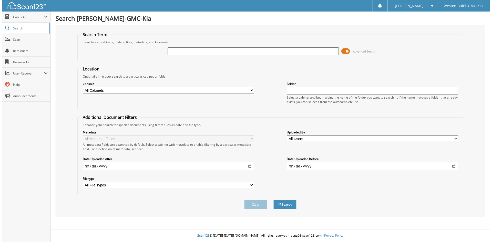
scroll to position [0, 0]
click at [250, 48] on input "text" at bounding box center [252, 51] width 173 height 8
type input "717246"
click at [273, 200] on button "Search" at bounding box center [284, 204] width 23 height 9
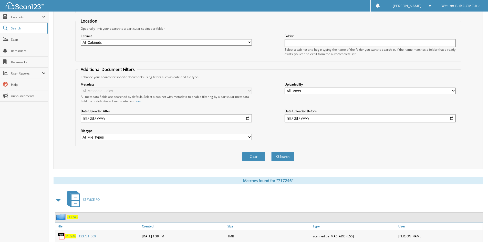
scroll to position [76, 0]
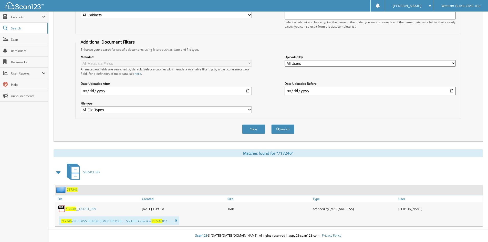
click at [73, 210] on span "717246" at bounding box center [70, 209] width 11 height 4
click at [249, 126] on button "Clear" at bounding box center [253, 128] width 23 height 9
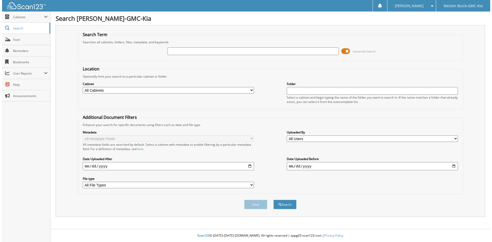
scroll to position [0, 0]
click at [186, 50] on input "text" at bounding box center [252, 51] width 173 height 8
type input "123807"
click at [199, 51] on input "123807" at bounding box center [252, 51] width 173 height 8
